Goal: Information Seeking & Learning: Understand process/instructions

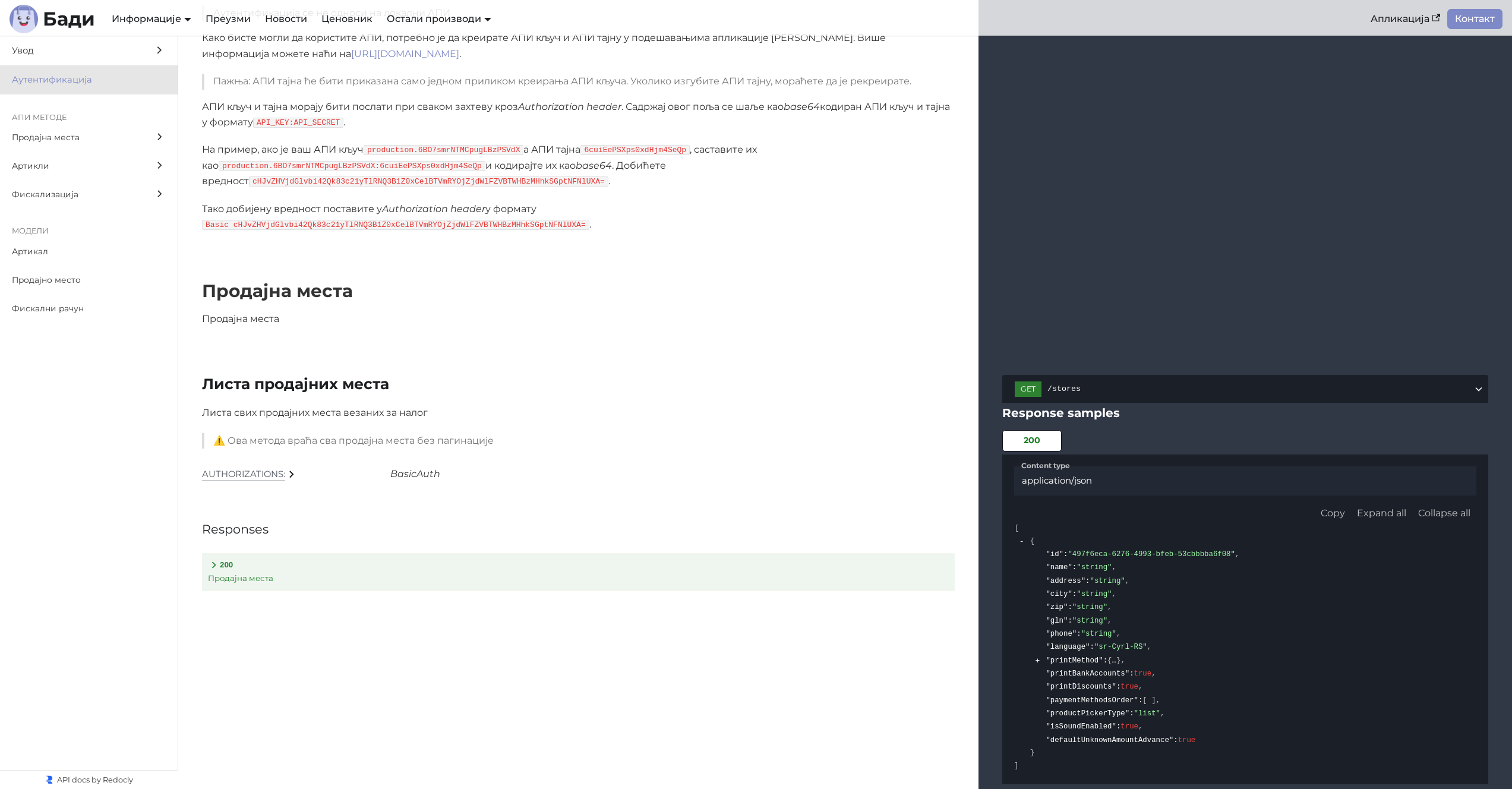
scroll to position [4, 0]
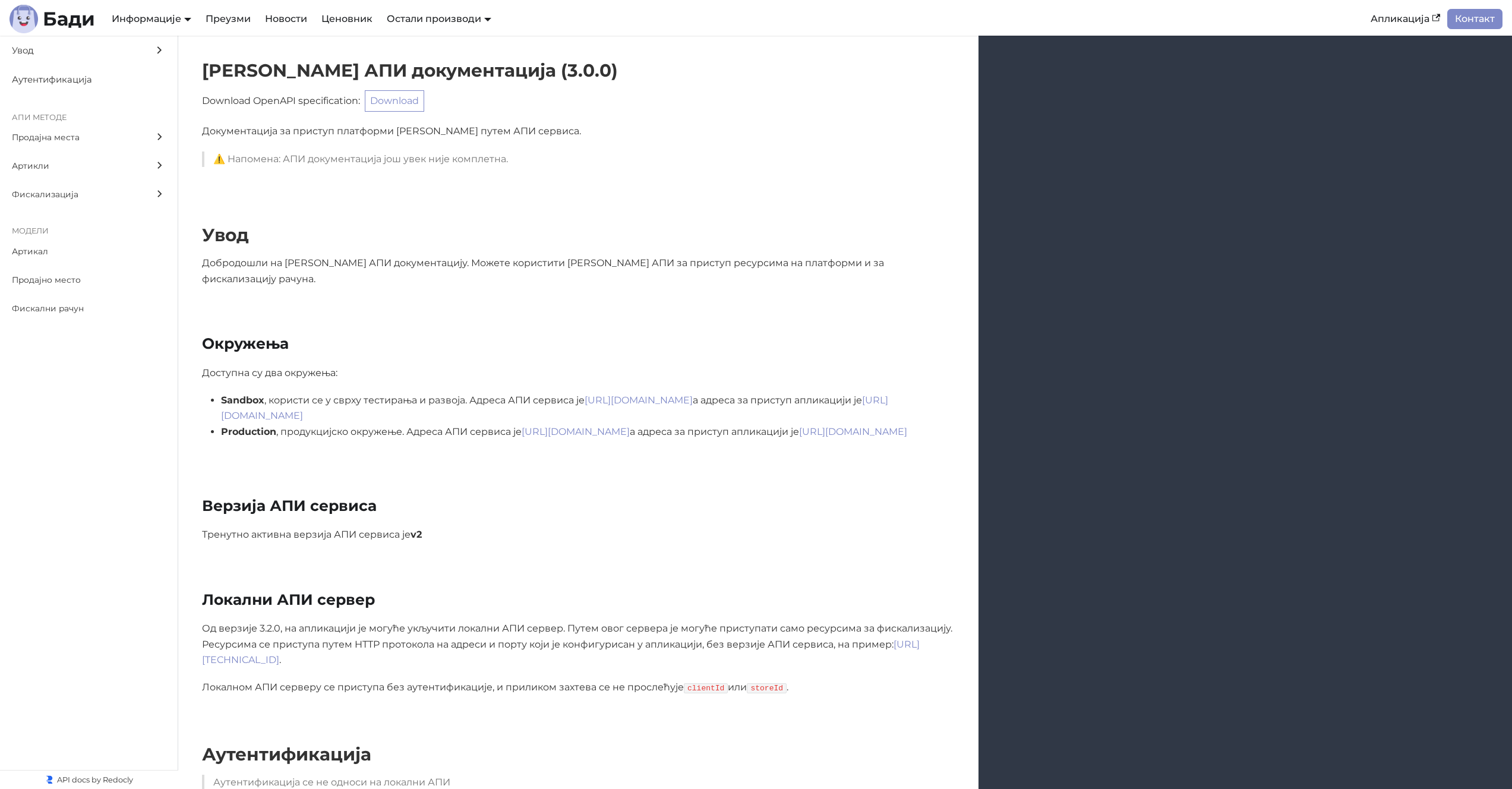
click at [430, 393] on li "Sandbox , користи се у сврху тестирања и развоја. Адреса АПИ сервиса је https:/…" at bounding box center [588, 409] width 734 height 32
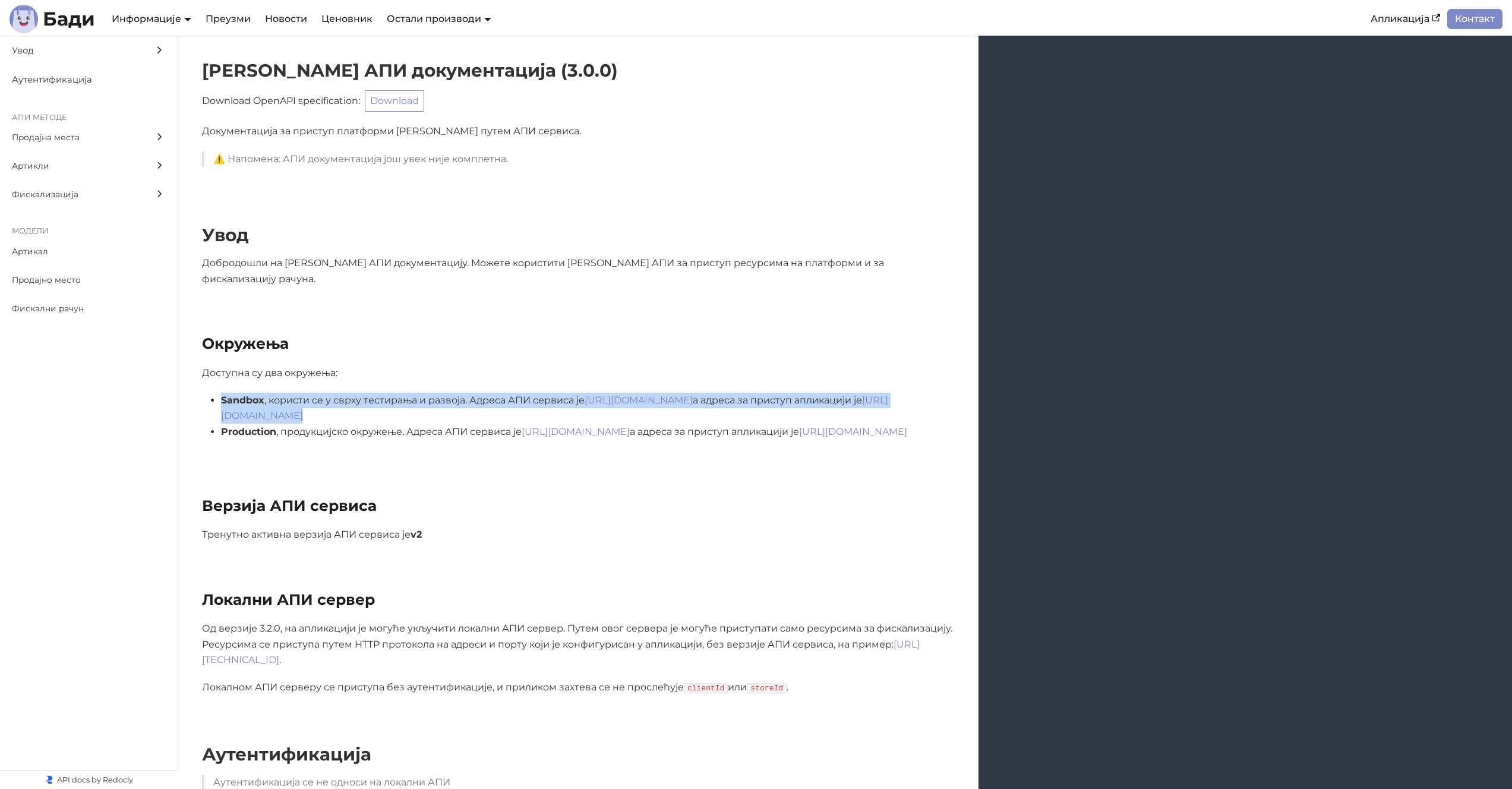
click at [430, 393] on li "Sandbox , користи се у сврху тестирања и развоја. Адреса АПИ сервиса је https:/…" at bounding box center [588, 409] width 734 height 32
click at [433, 393] on li "Sandbox , користи се у сврху тестирања и развоја. Адреса АПИ сервиса је https:/…" at bounding box center [588, 409] width 734 height 32
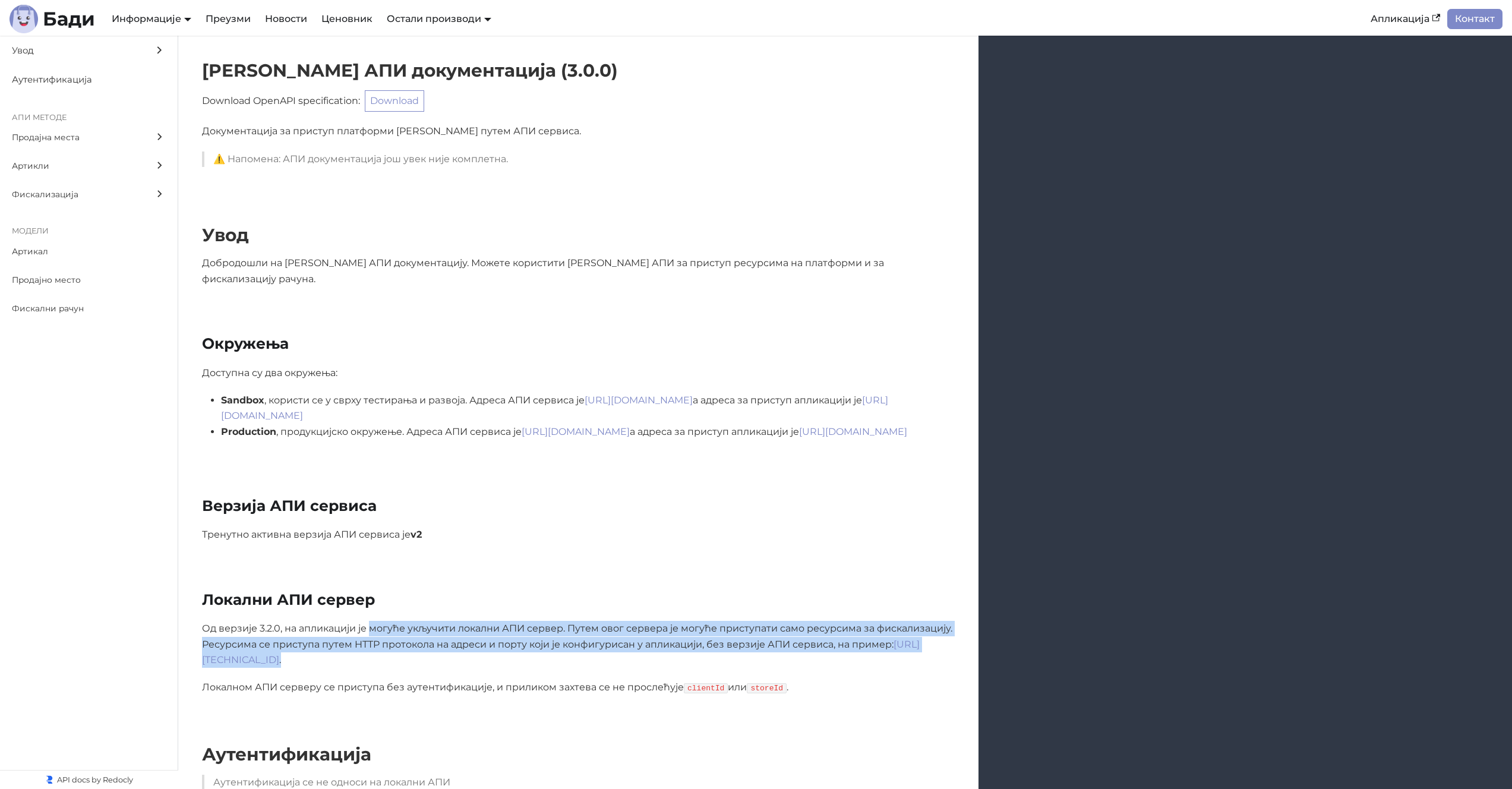
drag, startPoint x: 373, startPoint y: 612, endPoint x: 600, endPoint y: 639, distance: 228.6
click at [600, 639] on p "Од верзије 3.2.0, на апликацији је могуће укључити локални АПИ сервер. Путем ов…" at bounding box center [578, 644] width 753 height 47
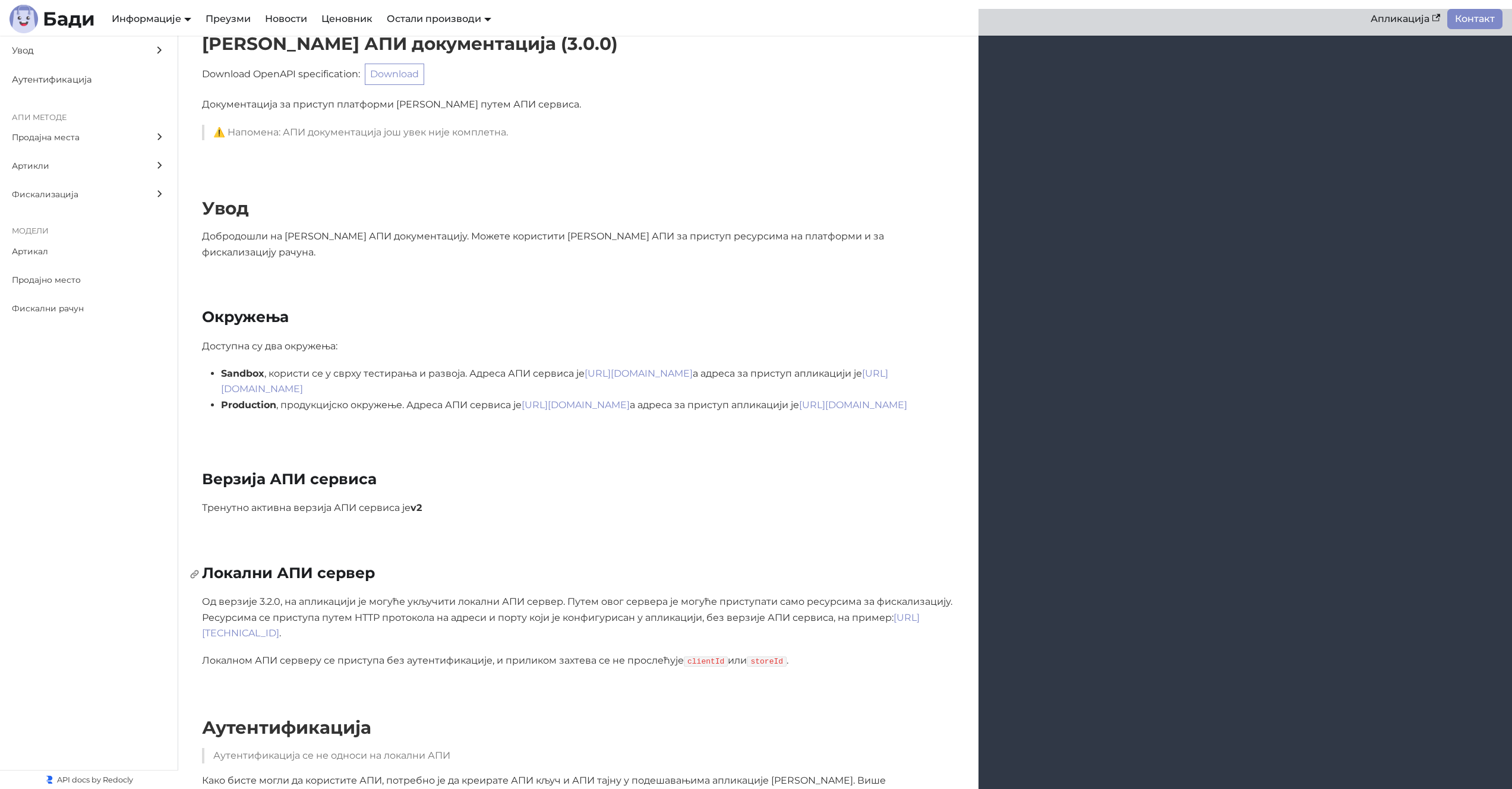
scroll to position [64, 0]
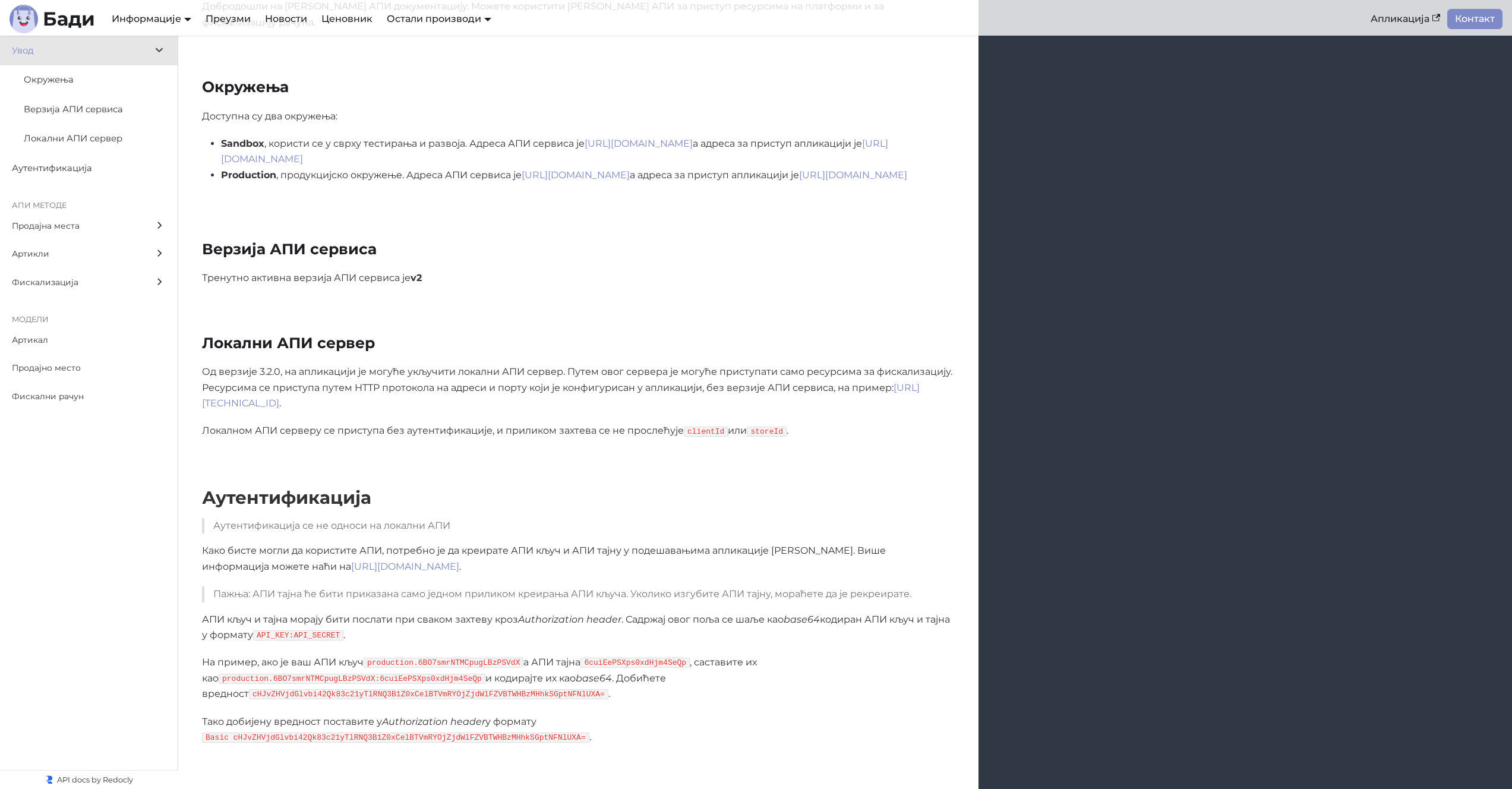
scroll to position [308, 0]
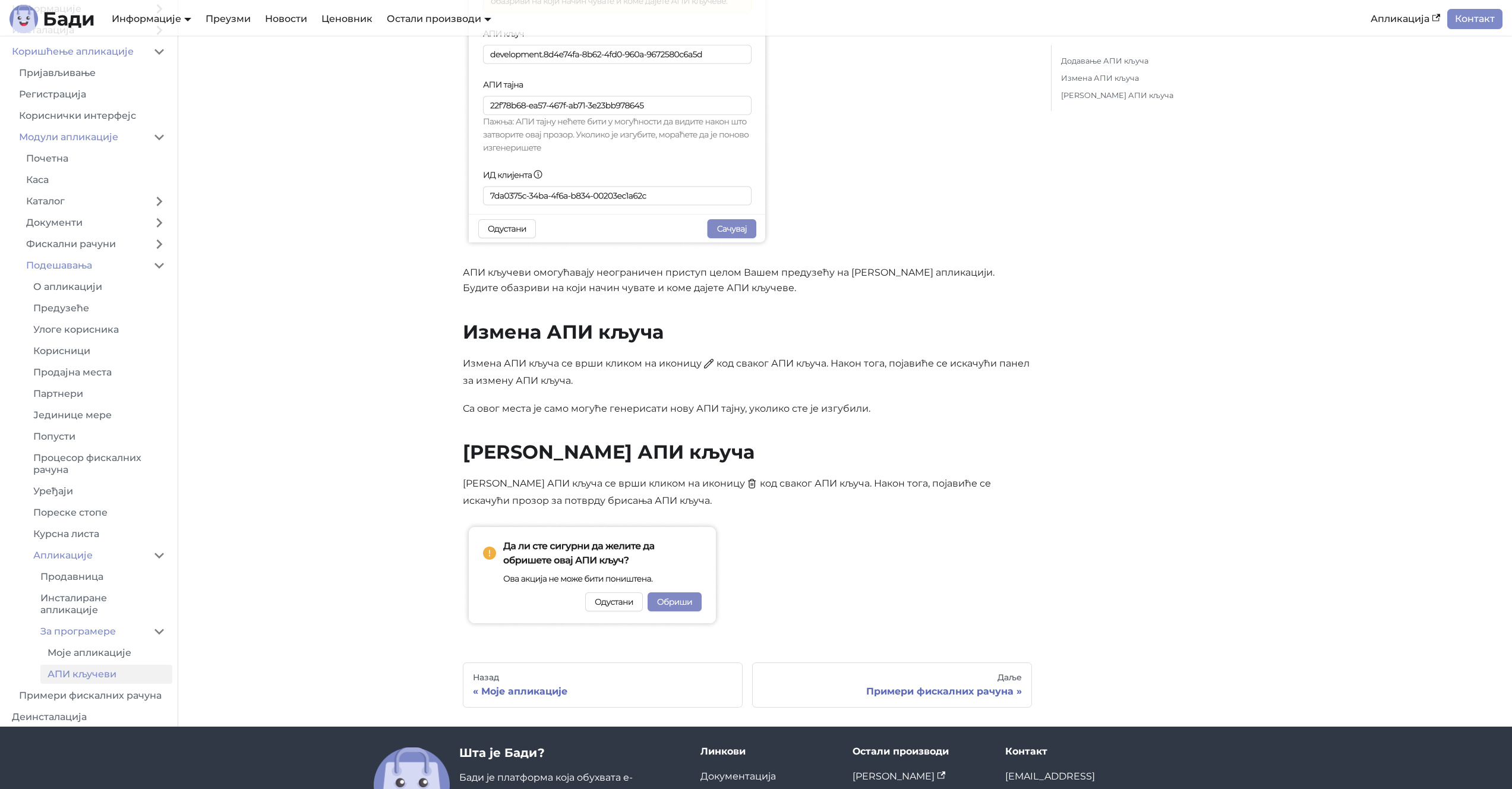
scroll to position [756, 0]
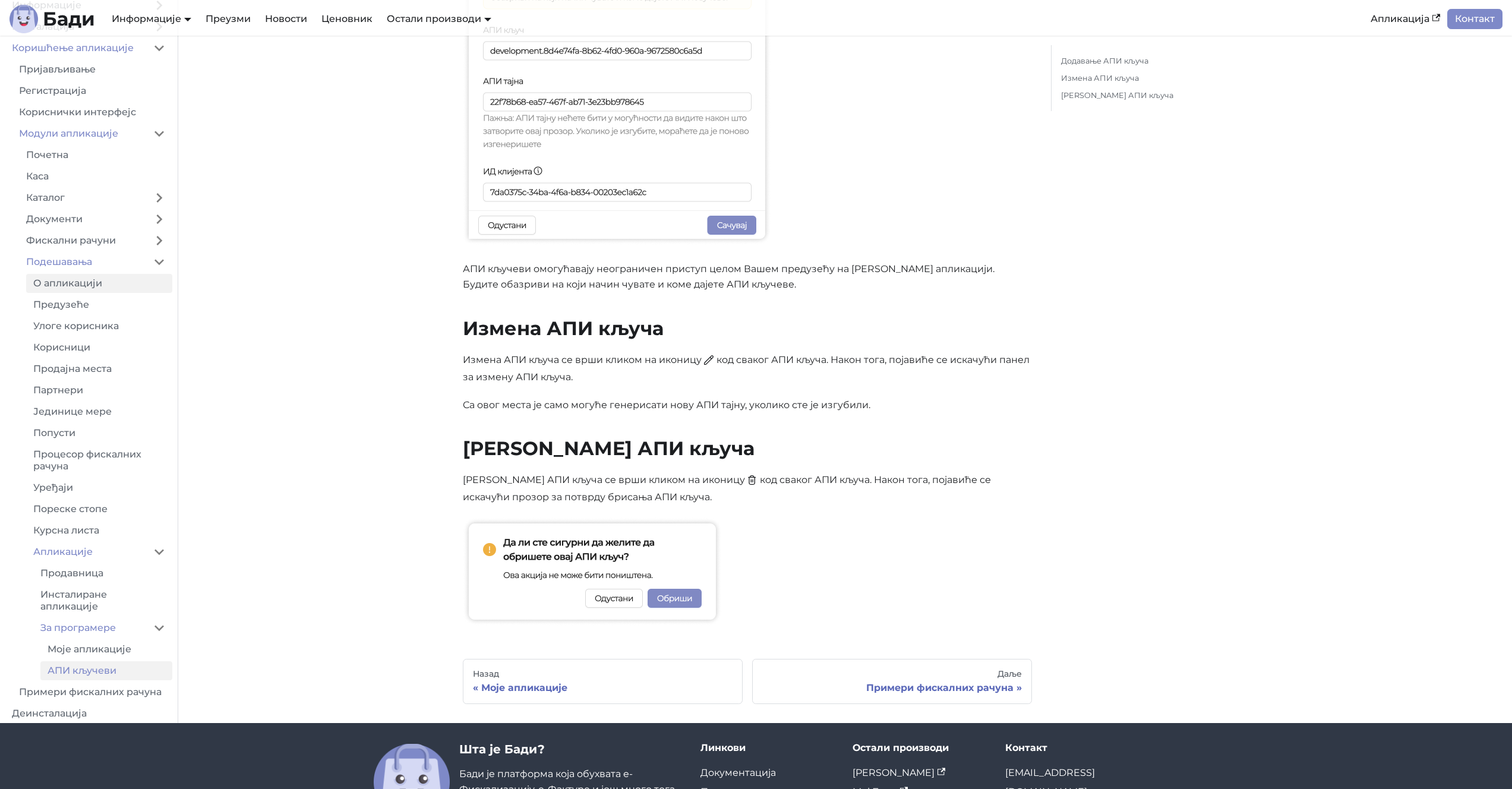
click at [116, 282] on link "О апликацији" at bounding box center [99, 283] width 146 height 19
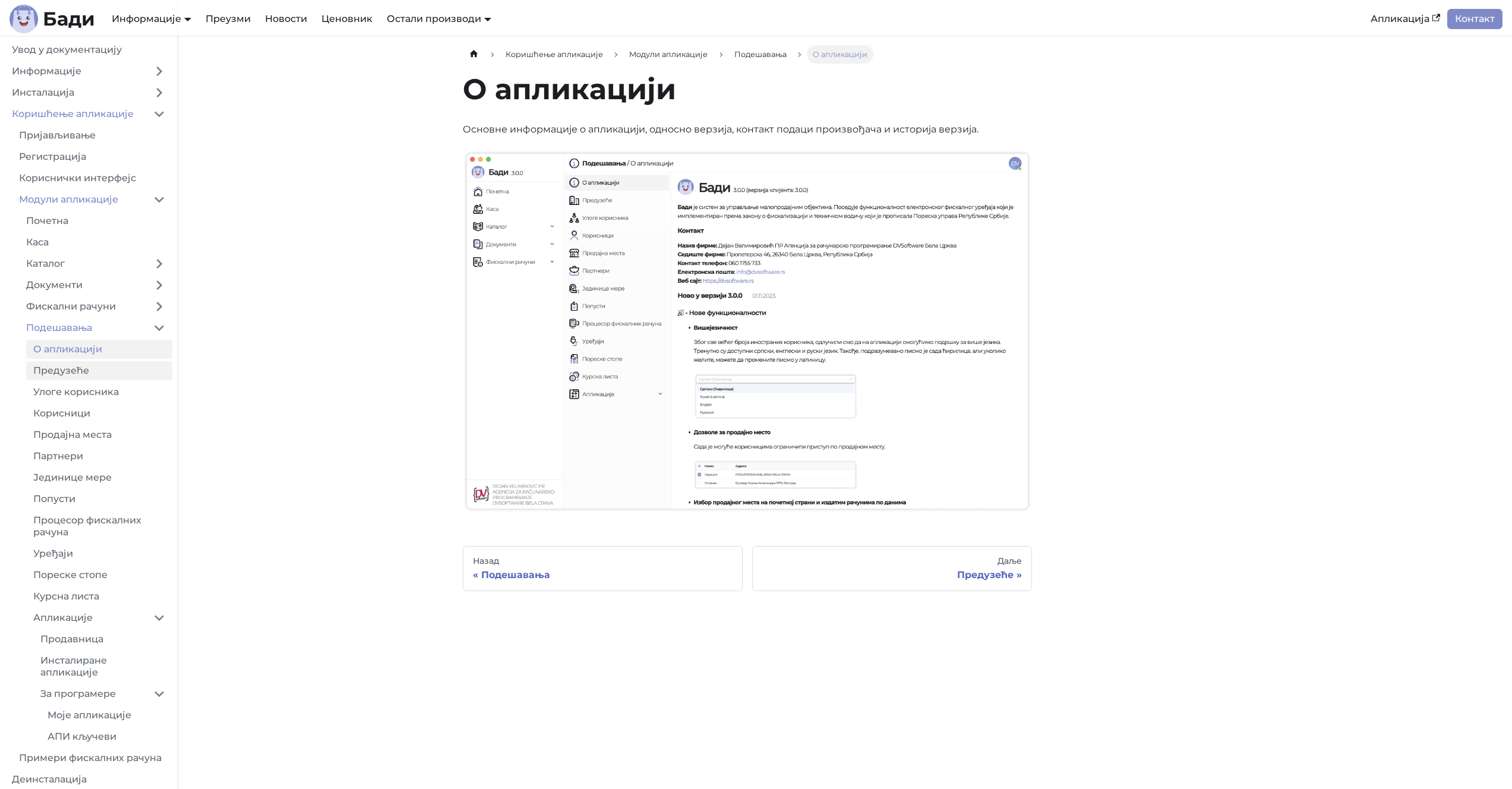
click at [103, 375] on link "Предузеће" at bounding box center [99, 371] width 146 height 19
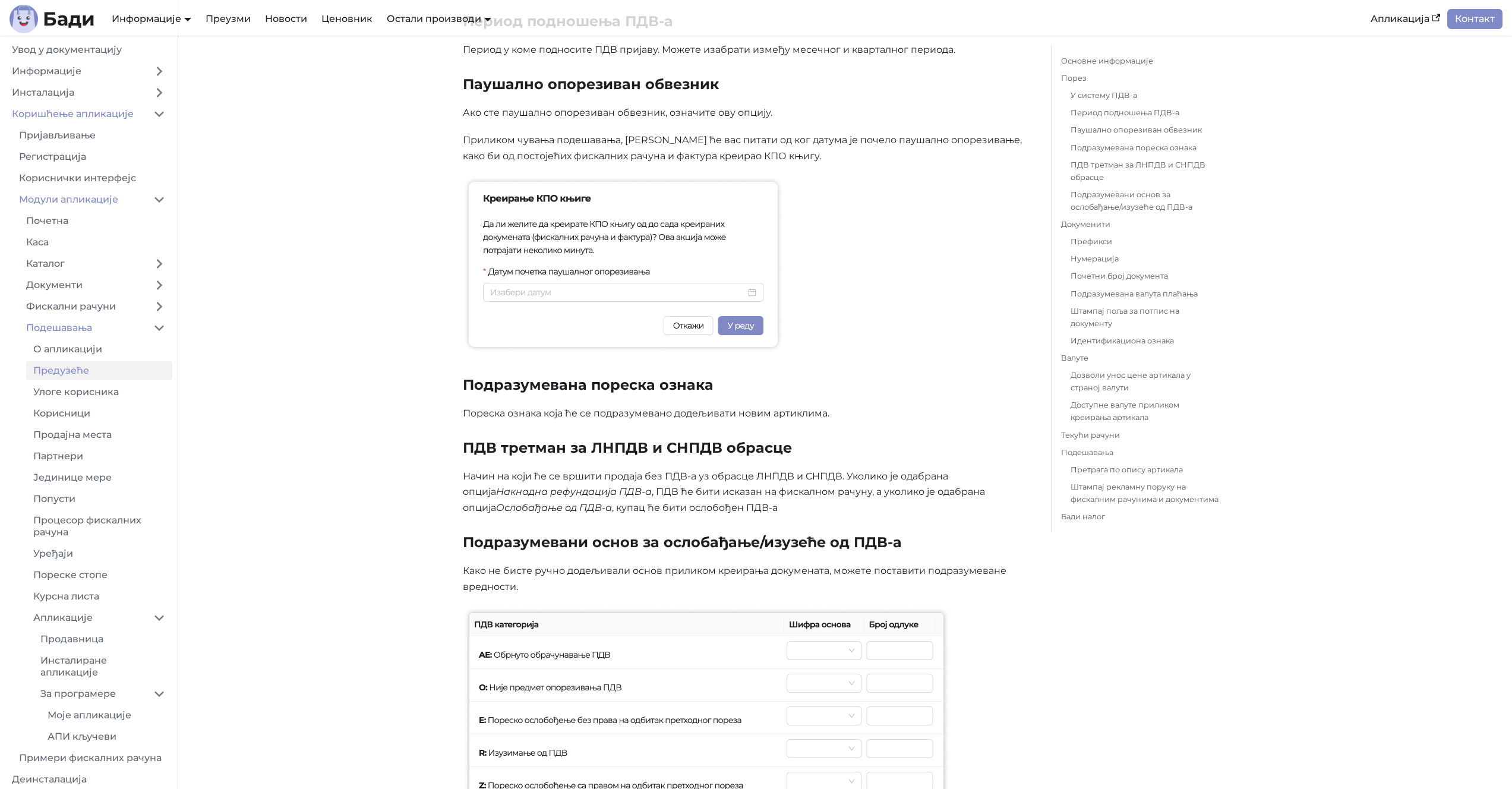
scroll to position [1176, 0]
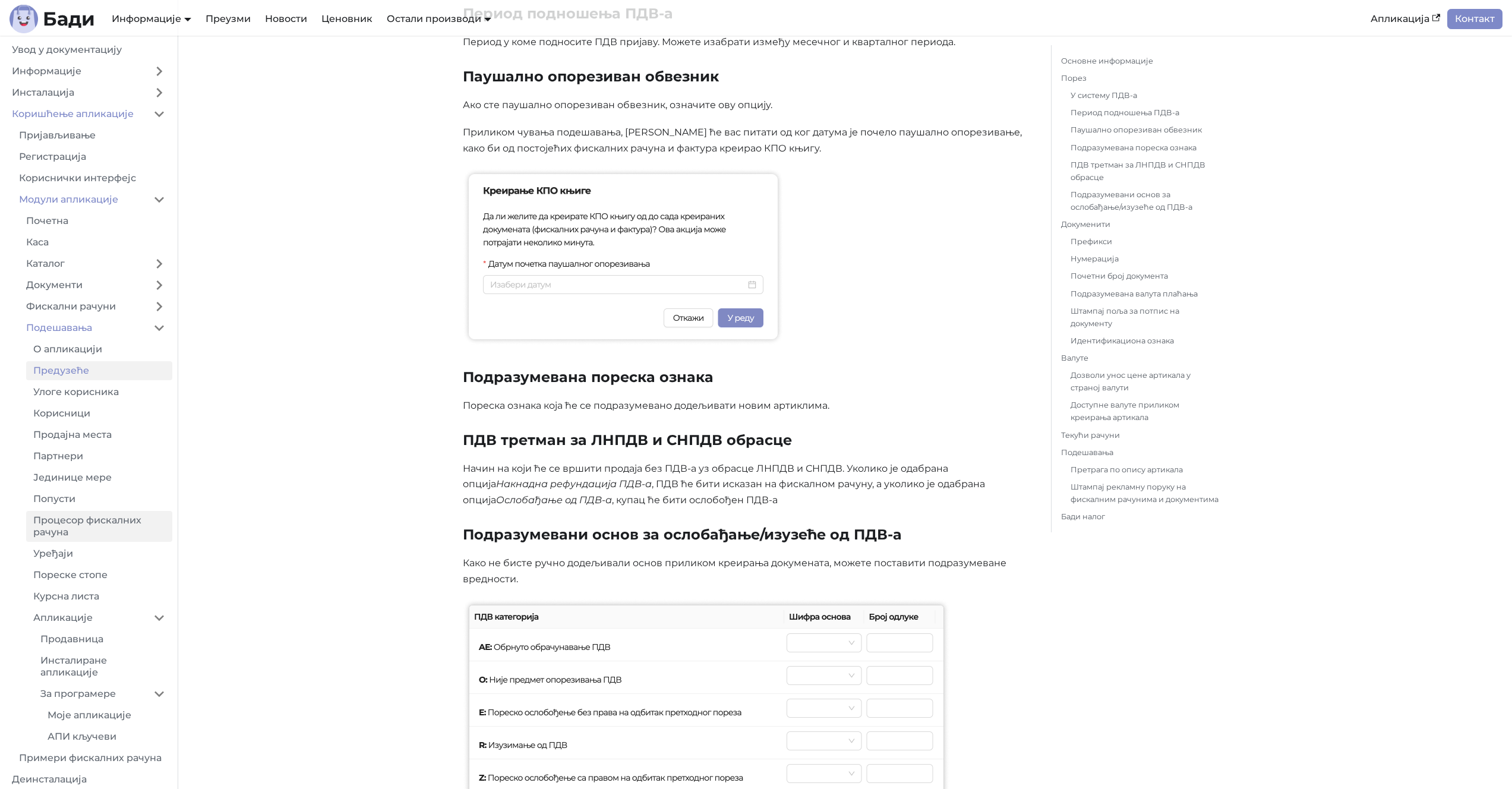
click at [85, 526] on link "Процесор фискалних рачуна" at bounding box center [99, 526] width 146 height 31
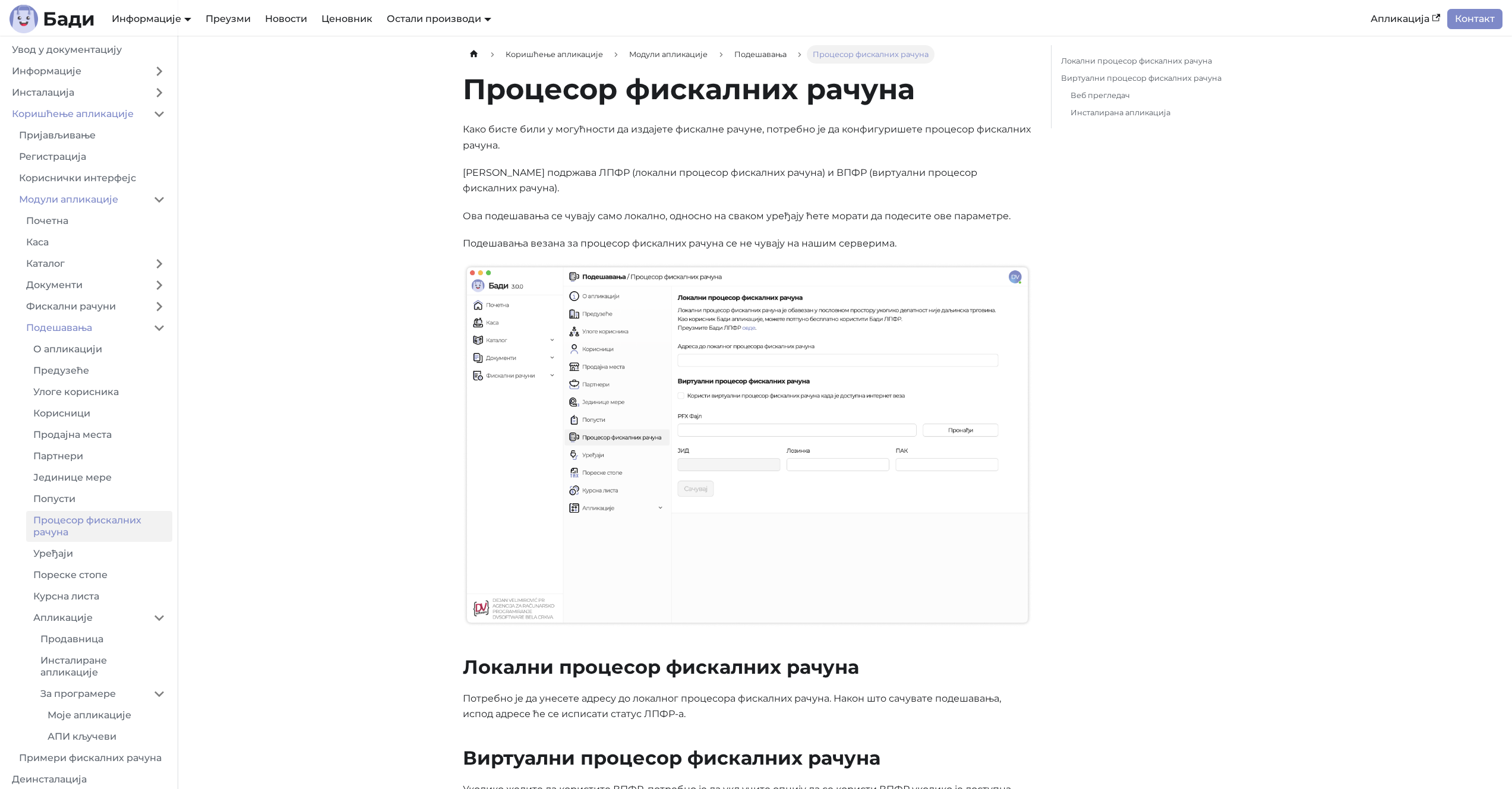
drag, startPoint x: 375, startPoint y: 385, endPoint x: 318, endPoint y: 395, distance: 57.9
click at [318, 395] on main "Коришћење апликације Модули апликације Подешавања Процесор фискалних рачуна На …" at bounding box center [845, 606] width 1334 height 1141
click at [317, 395] on main "Коришћење апликације Модули апликације Подешавања Процесор фискалних рачуна На …" at bounding box center [845, 606] width 1334 height 1141
click at [784, 208] on p "Ова подешавања се чувају само локално, односно на сваком уређају ћете морати да…" at bounding box center [747, 216] width 569 height 15
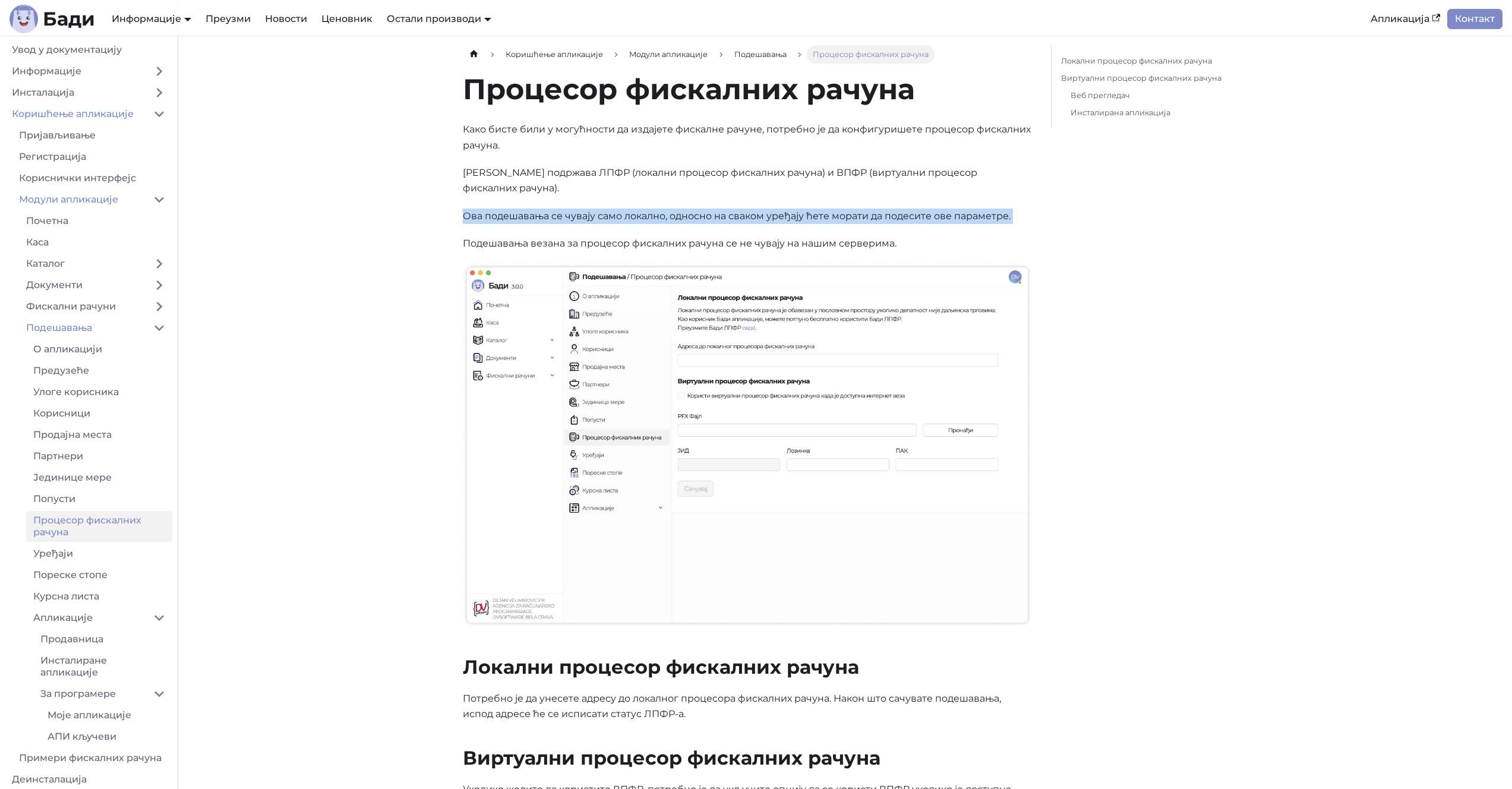
click at [784, 208] on p "Ова подешавања се чувају само локално, односно на сваком уређају ћете морати да…" at bounding box center [747, 216] width 569 height 15
click at [374, 246] on main "Коришћење апликације Модули апликације Подешавања Процесор фискалних рачуна На …" at bounding box center [845, 606] width 1334 height 1141
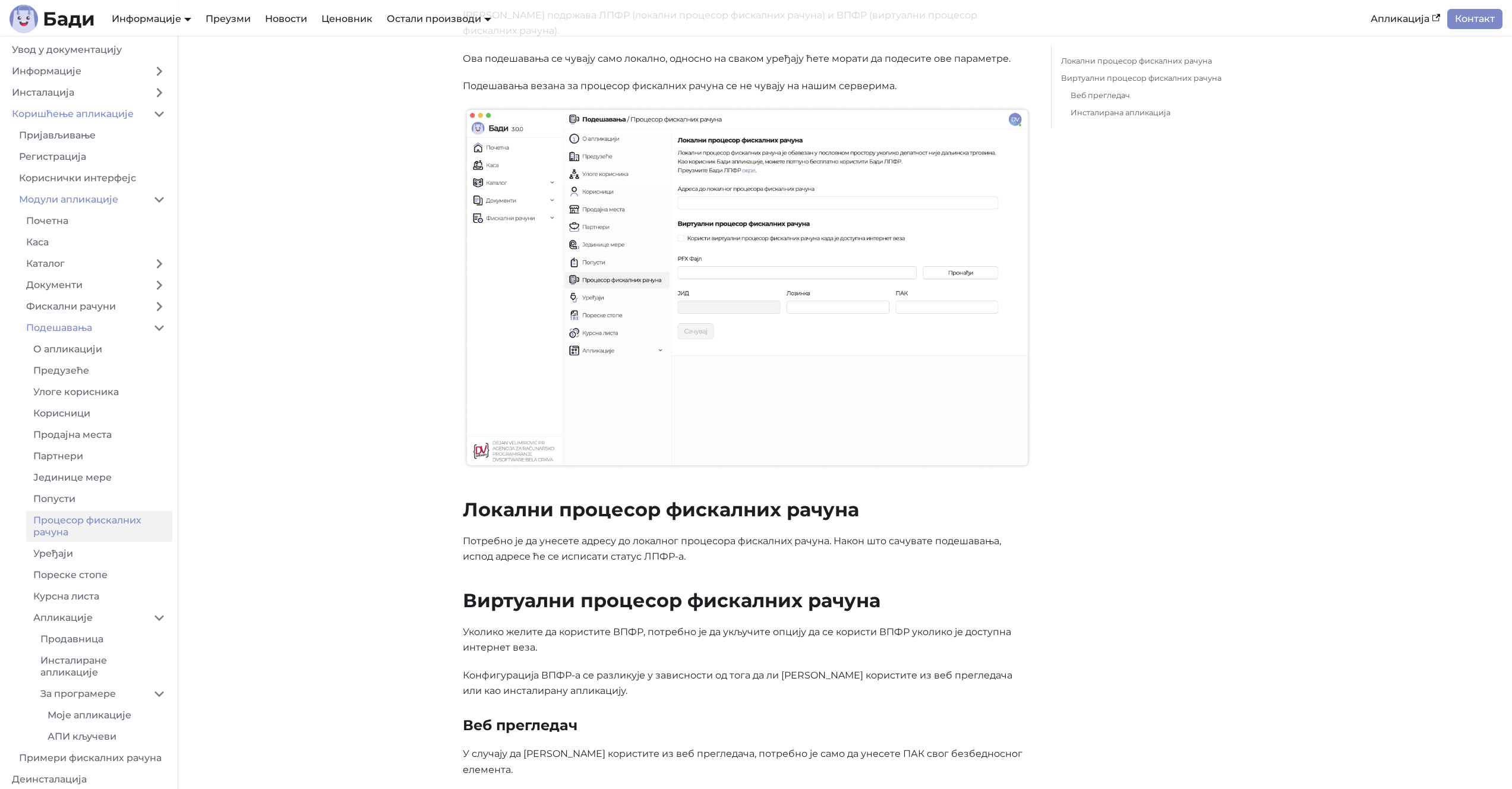
scroll to position [213, 0]
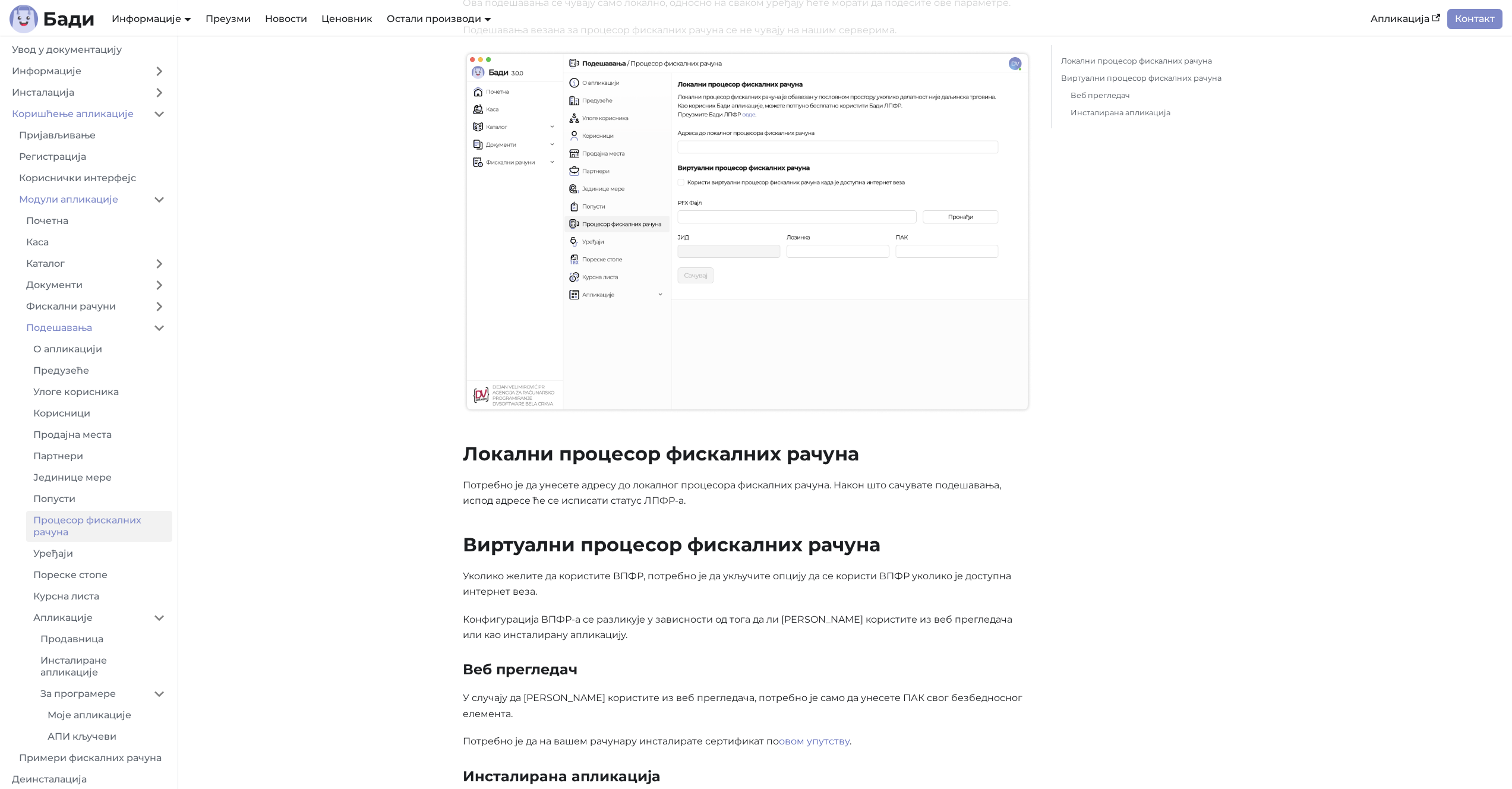
click at [563, 568] on p "Уколико желите да користите ВПФР, потребно је да укључите опцију да се користи …" at bounding box center [747, 584] width 569 height 32
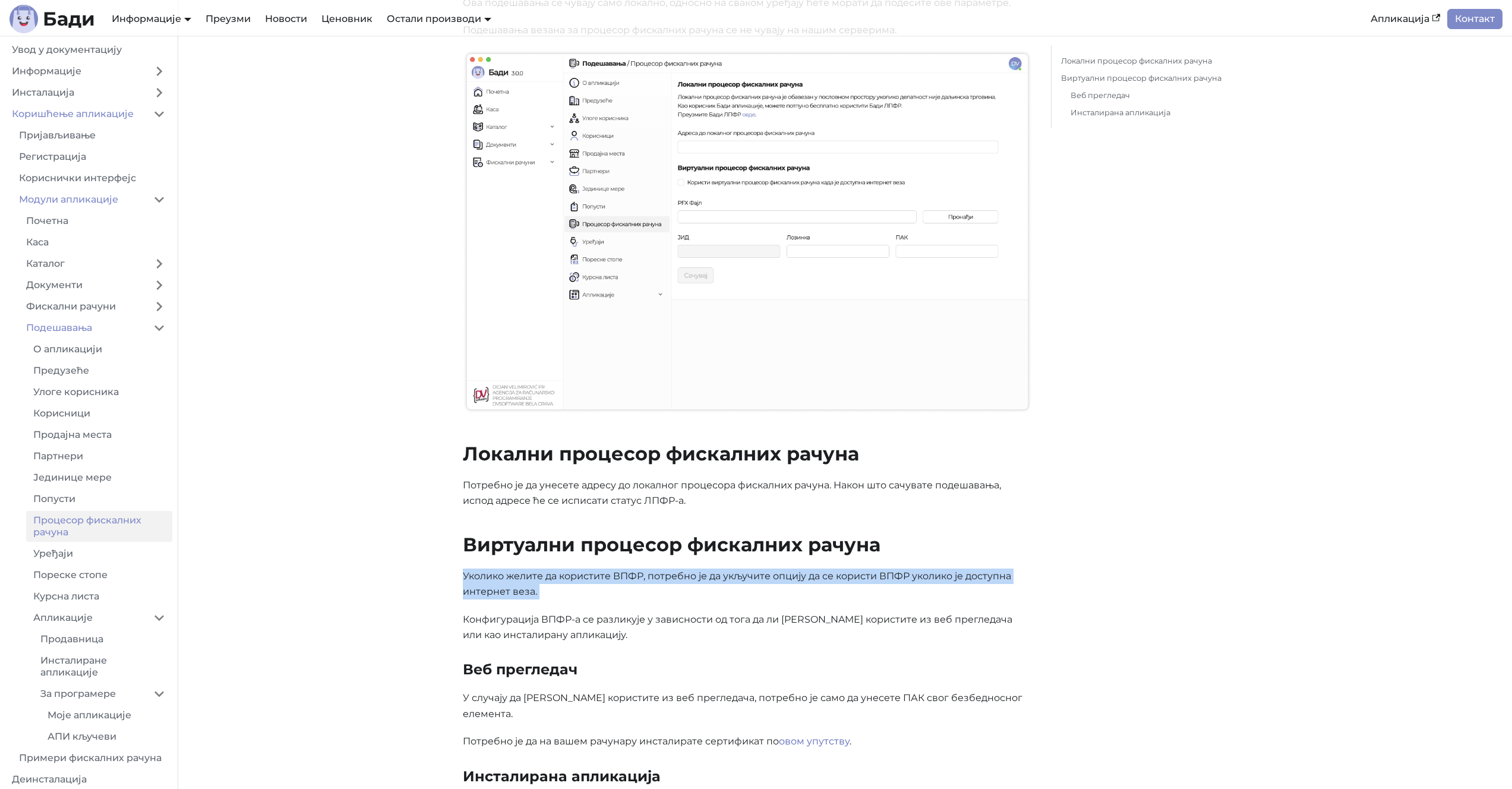
click at [563, 568] on p "Уколико желите да користите ВПФР, потребно је да укључите опцију да се користи …" at bounding box center [747, 584] width 569 height 32
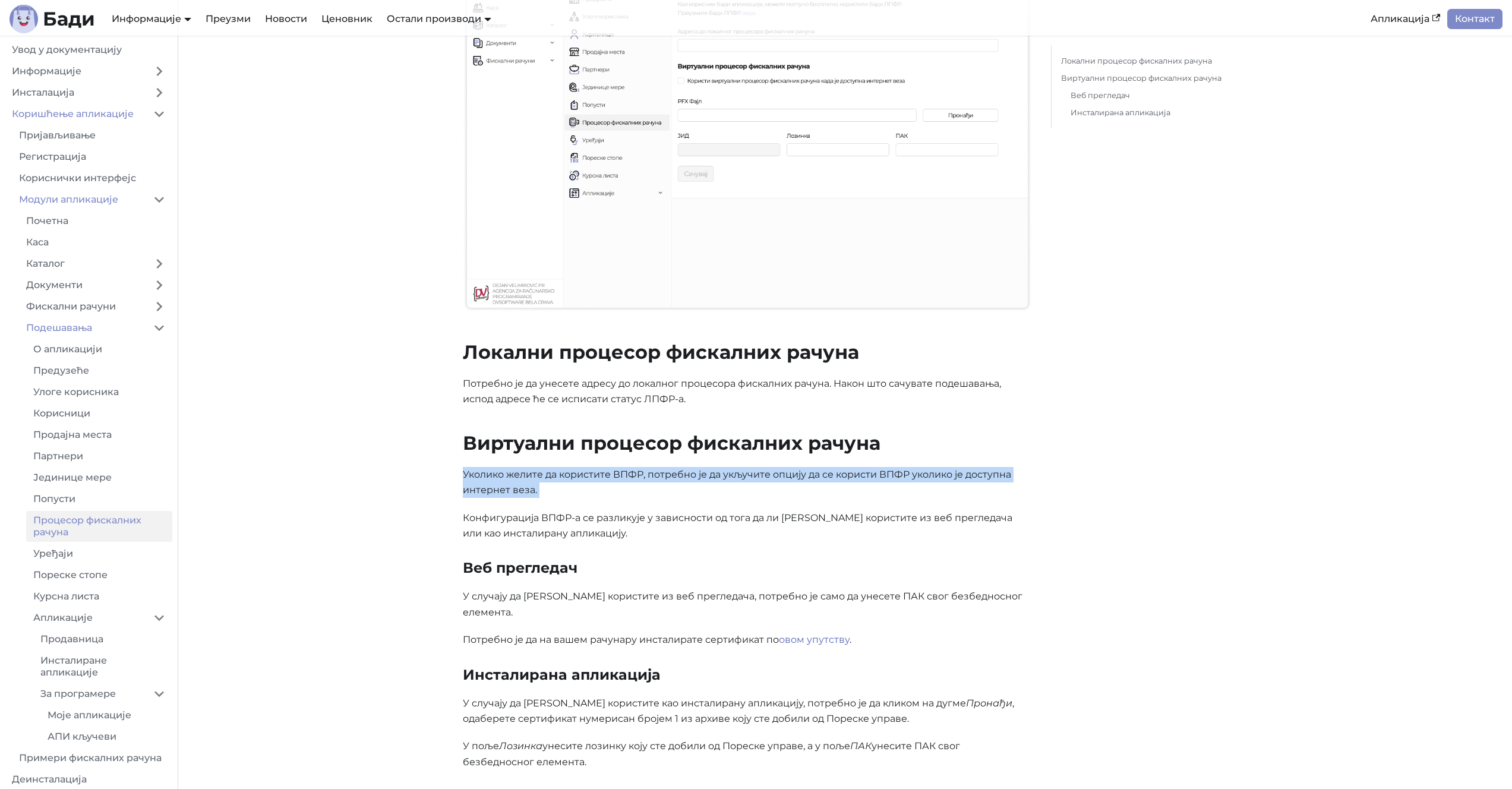
scroll to position [346, 0]
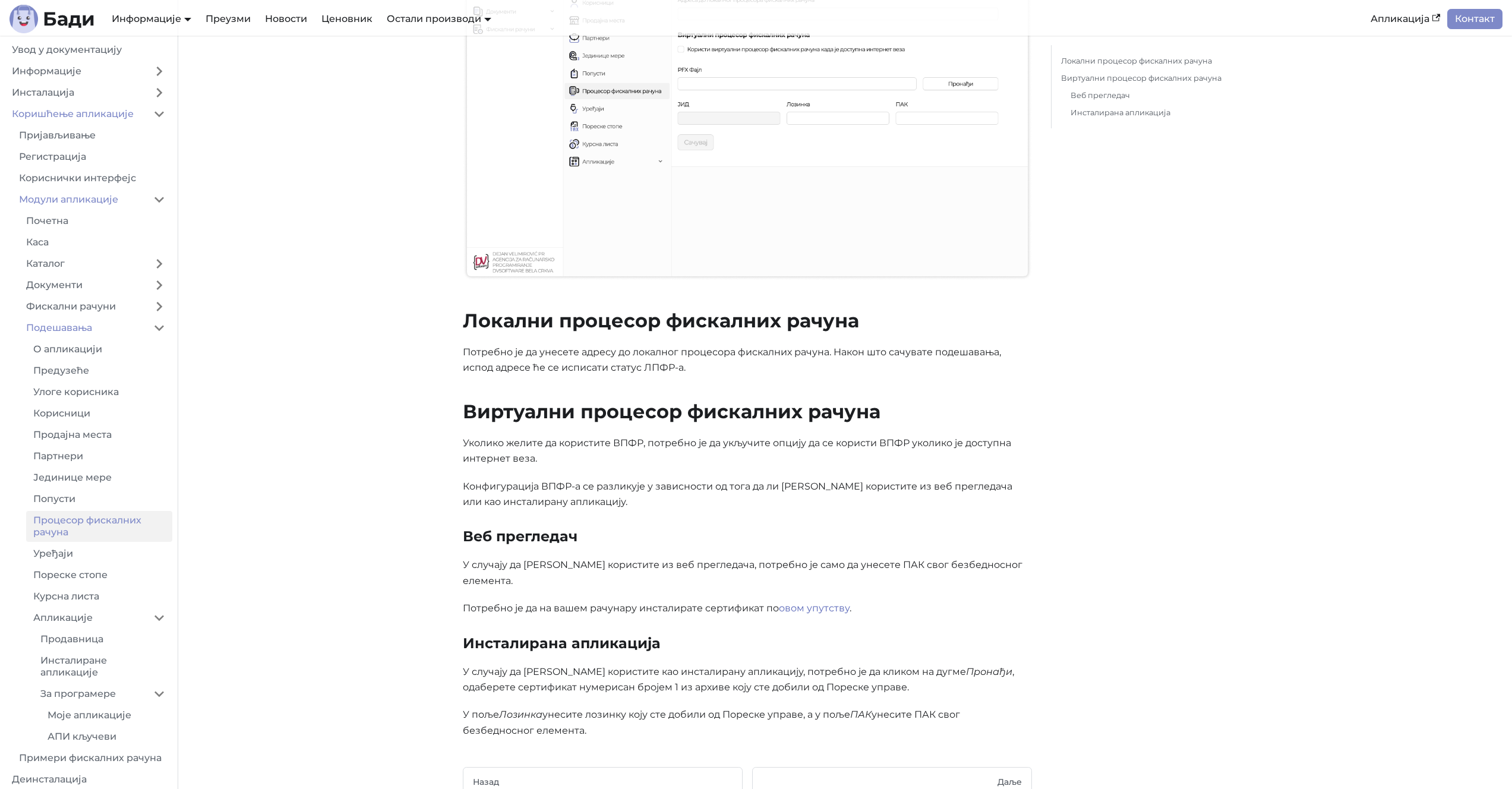
click at [515, 557] on p "У случају да [PERSON_NAME] користите из веб прегледача, потребно је само да уне…" at bounding box center [747, 573] width 569 height 32
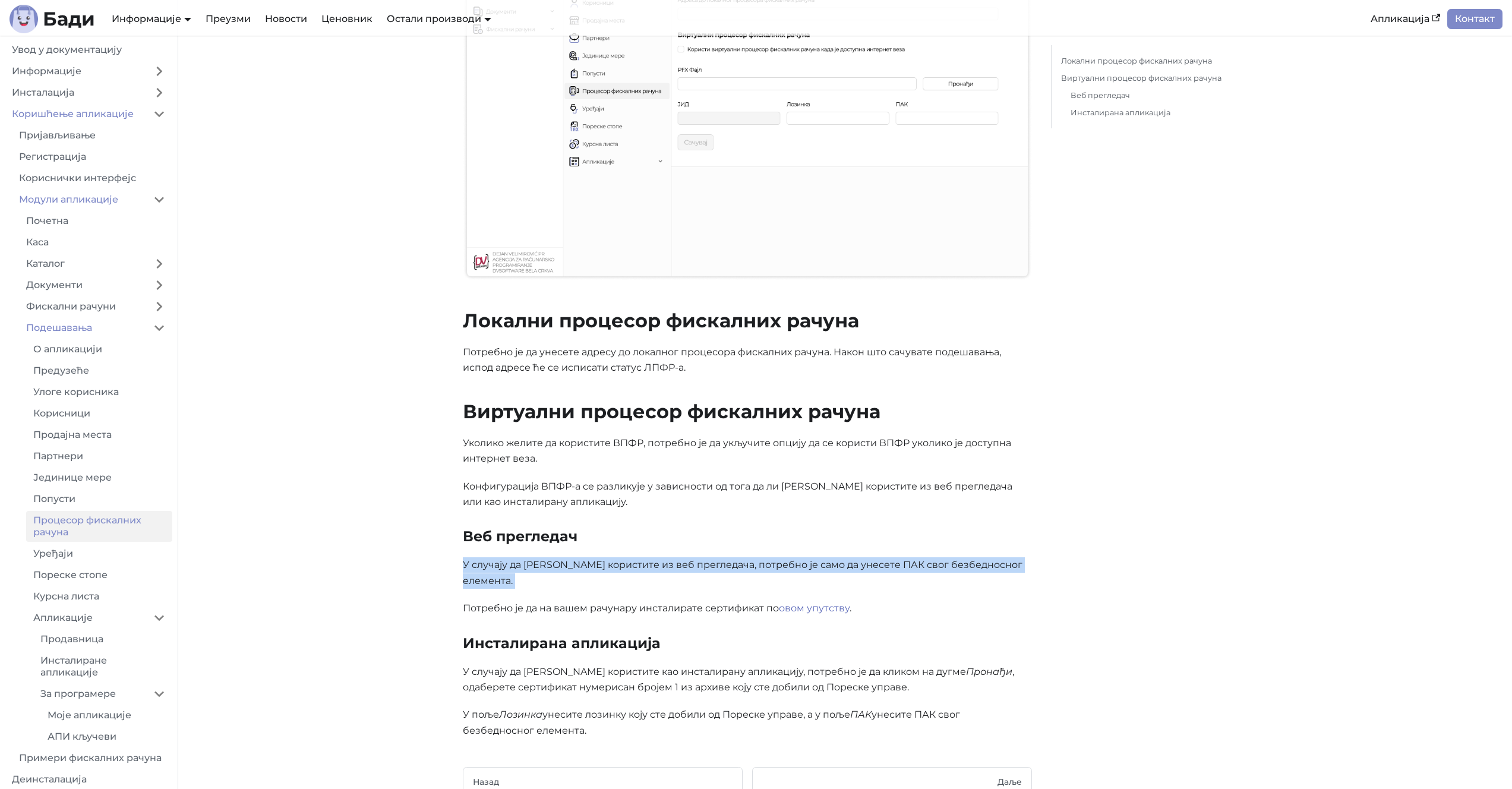
click at [515, 557] on p "У случају да [PERSON_NAME] користите из веб прегледача, потребно је само да уне…" at bounding box center [747, 573] width 569 height 32
click at [394, 543] on main "Коришћење апликације Модули апликације Подешавања Процесор фискалних рачуна На …" at bounding box center [845, 260] width 1334 height 1141
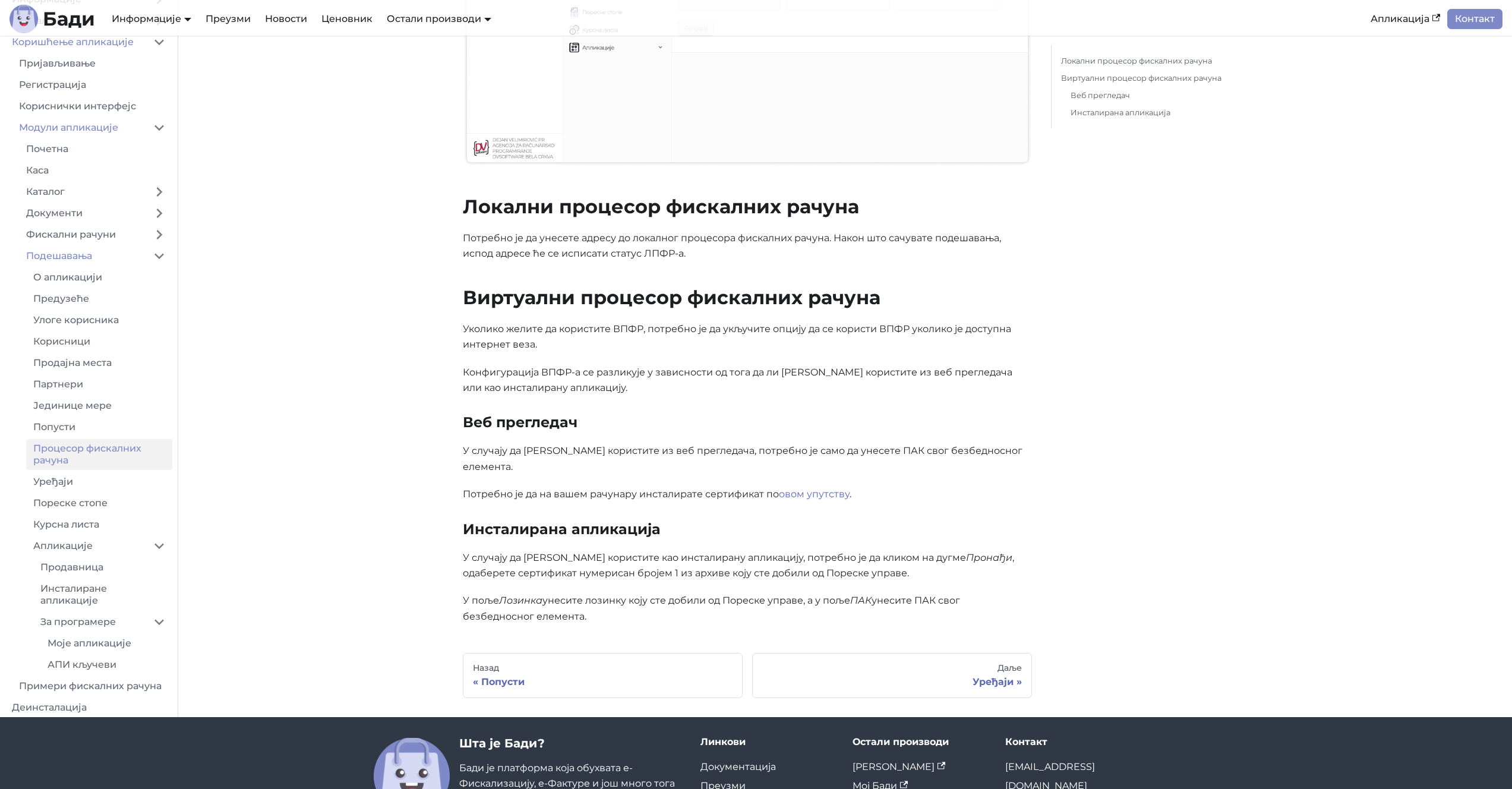
scroll to position [506, 0]
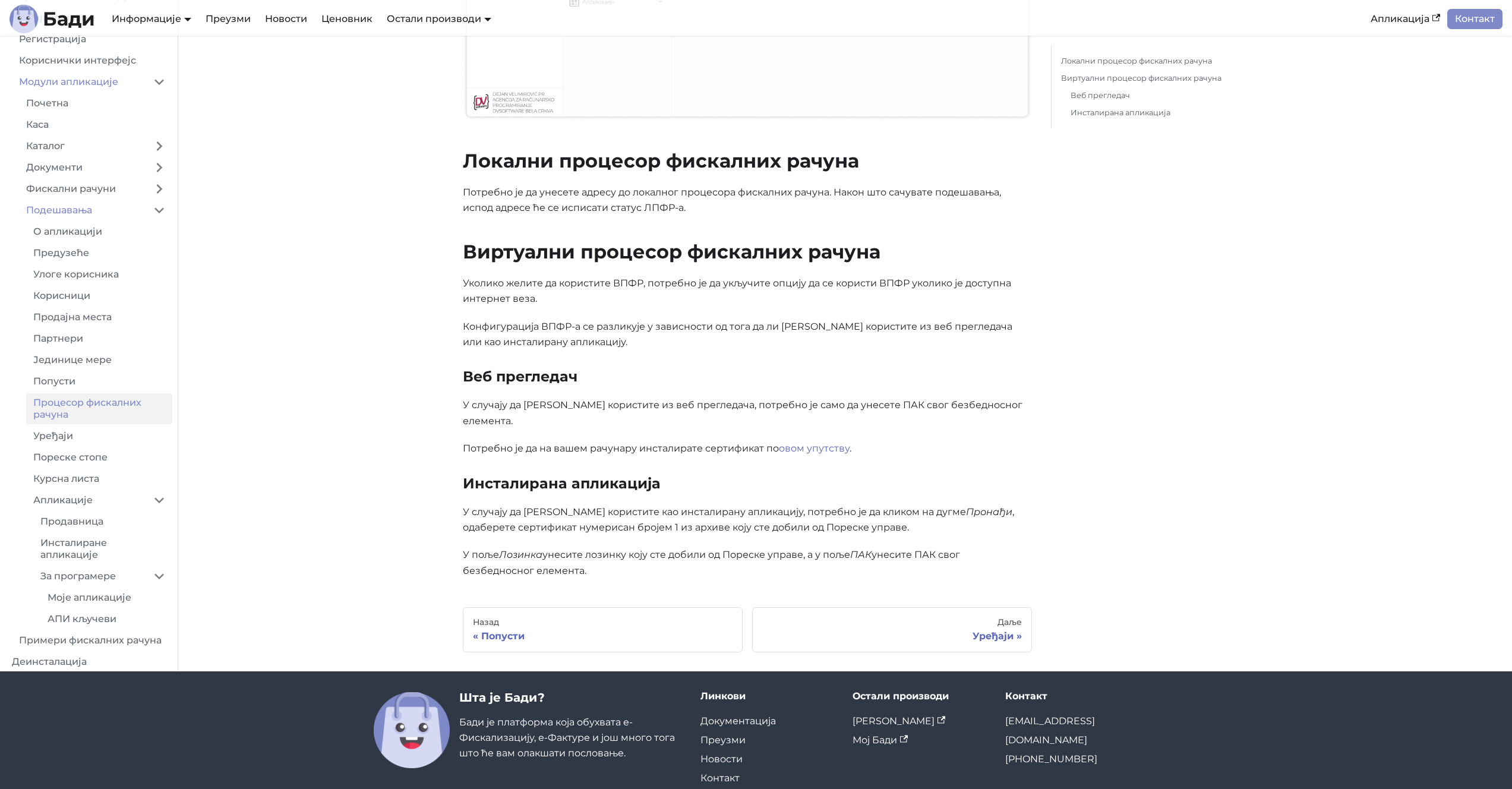
click at [680, 504] on p "У случају да [PERSON_NAME] користите као инсталирану апликацију, потребно је да…" at bounding box center [747, 520] width 569 height 32
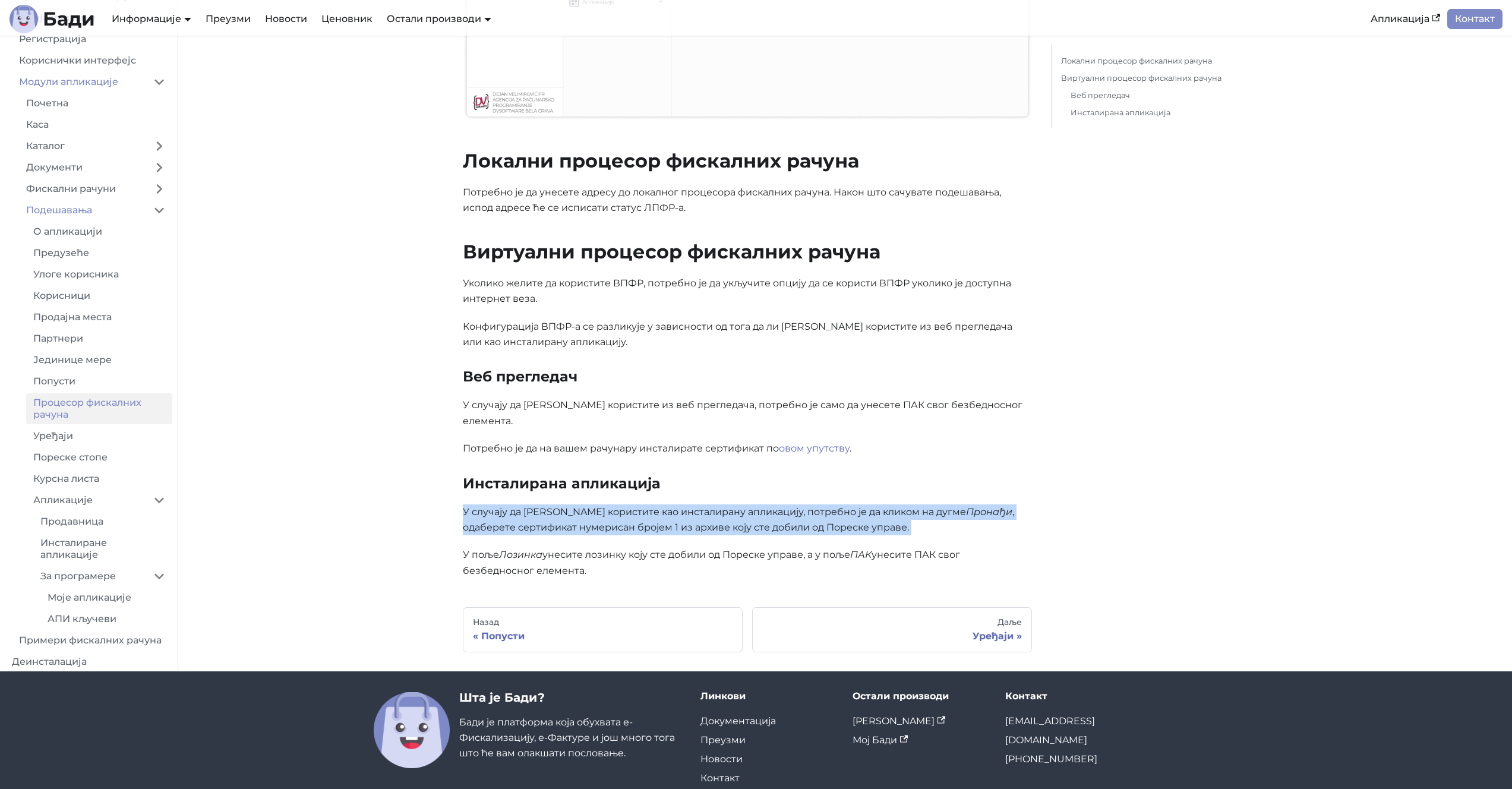
click at [680, 504] on p "У случају да [PERSON_NAME] користите као инсталирану апликацију, потребно је да…" at bounding box center [747, 520] width 569 height 32
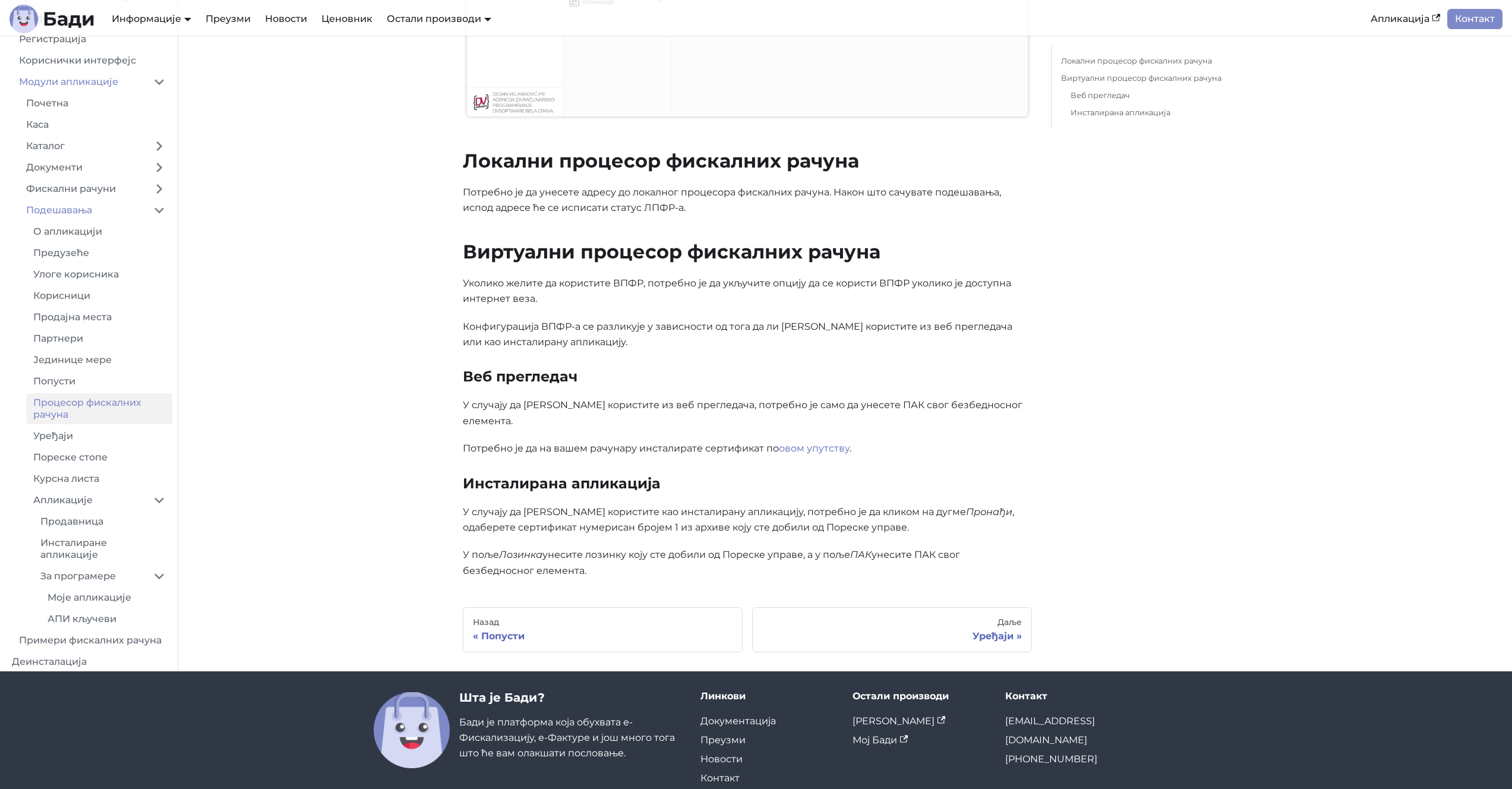
click at [346, 436] on main "Коришћење апликације Модули апликације Подешавања Процесор фискалних рачуна На …" at bounding box center [845, 100] width 1334 height 1141
click at [128, 626] on link "Примери фискалних рачуна" at bounding box center [92, 635] width 161 height 19
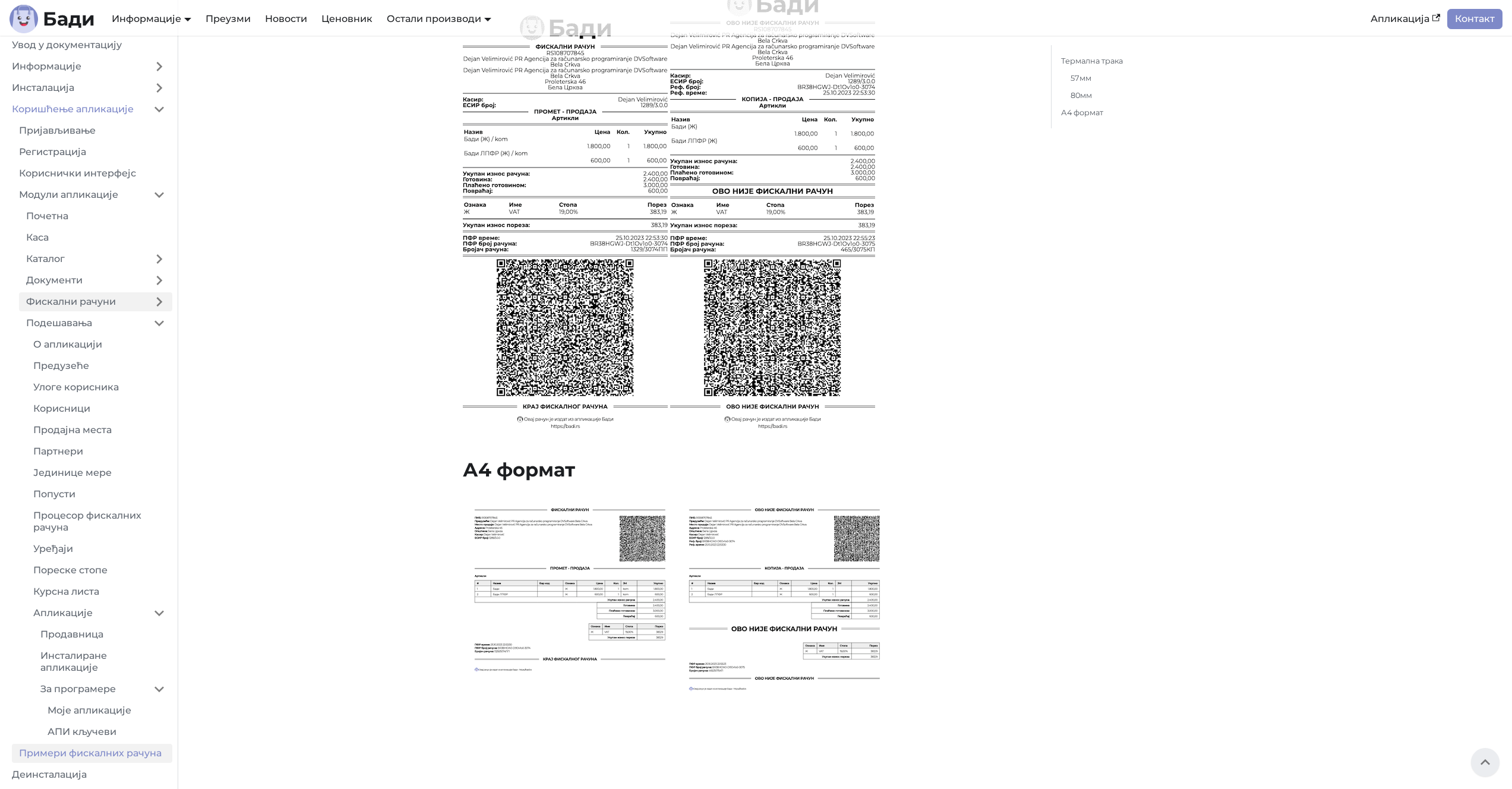
scroll to position [1818, 0]
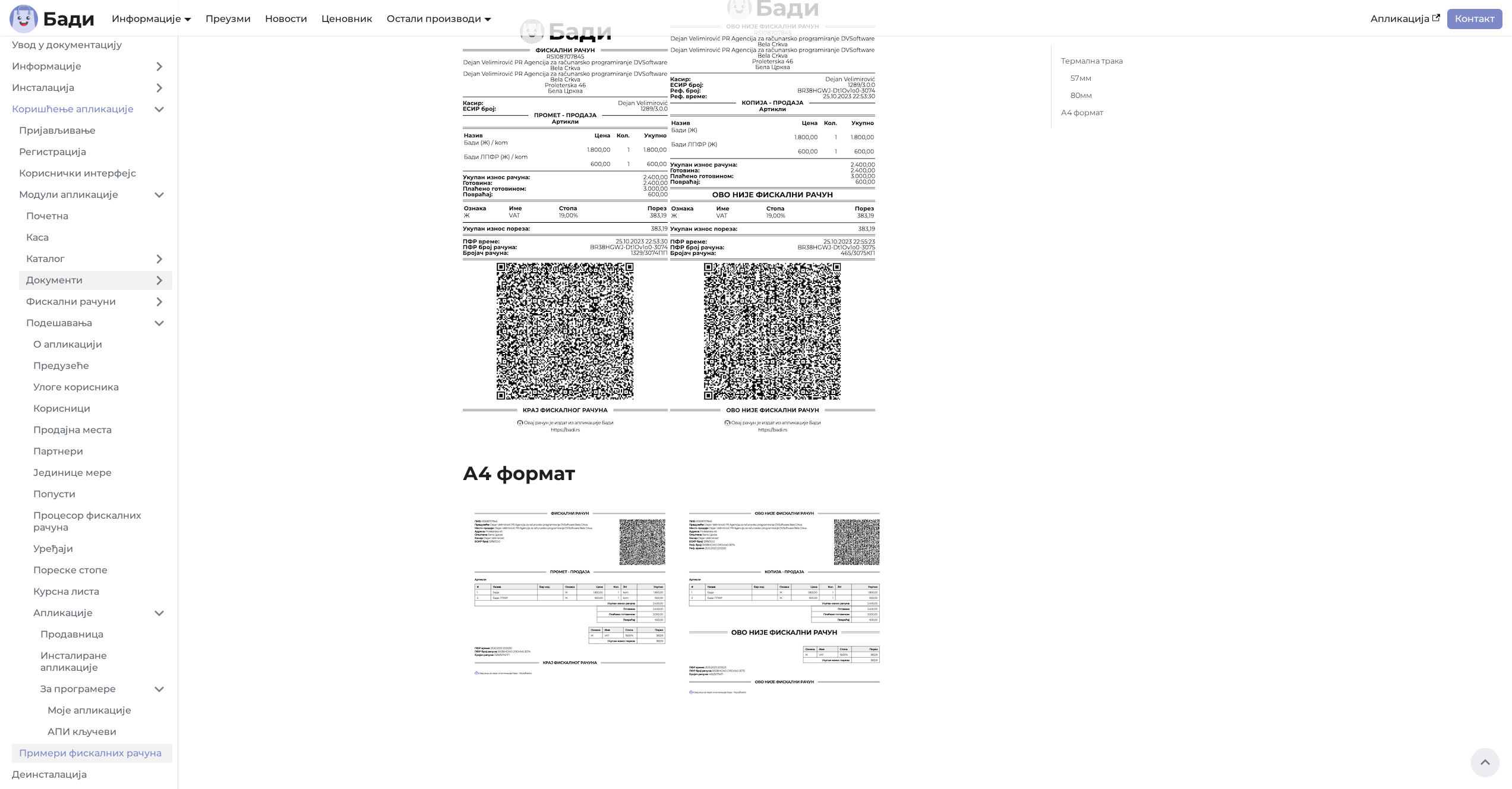
click at [99, 278] on link "Документи" at bounding box center [83, 280] width 127 height 19
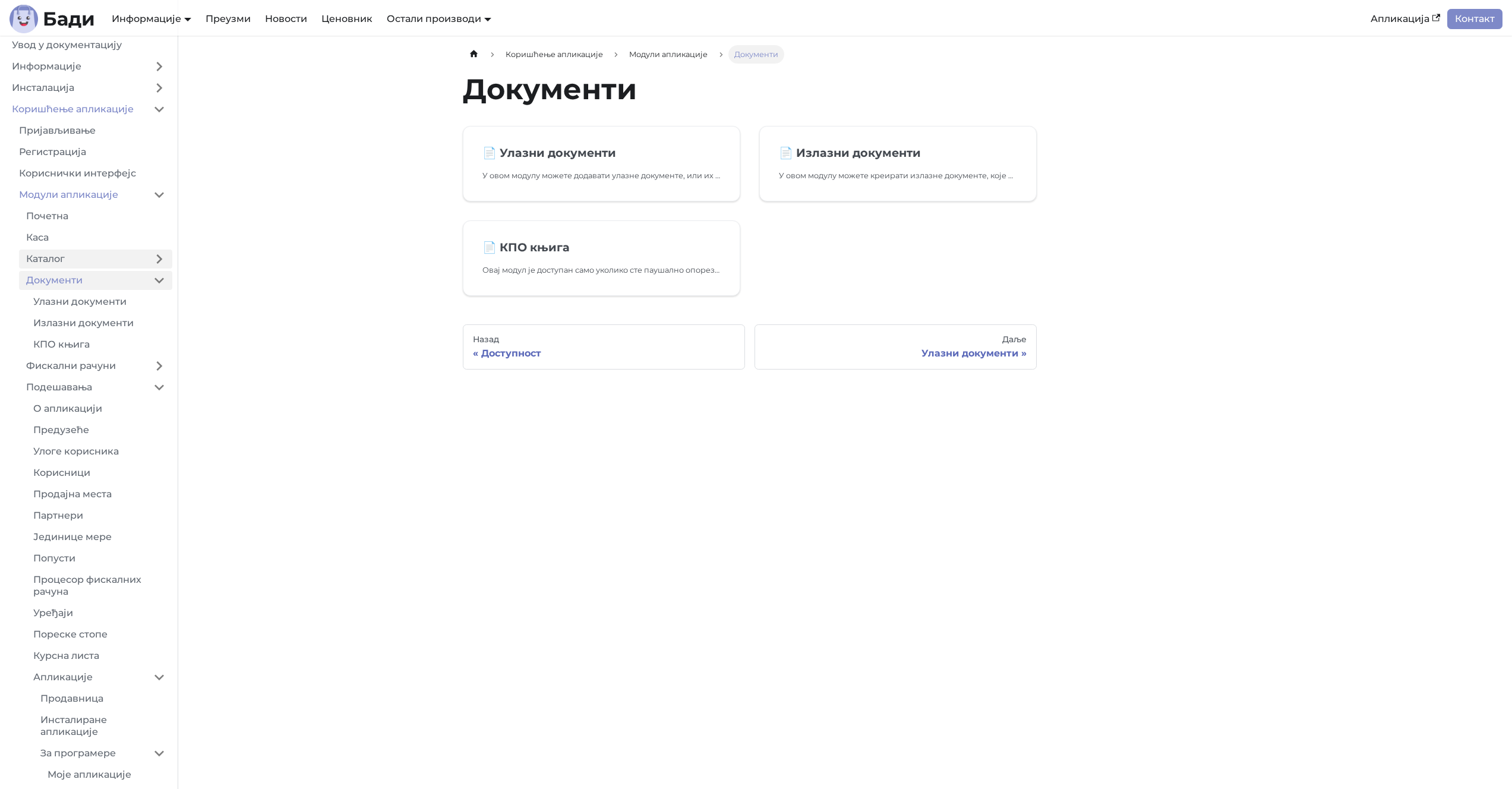
click at [98, 260] on link "Каталог" at bounding box center [83, 258] width 127 height 19
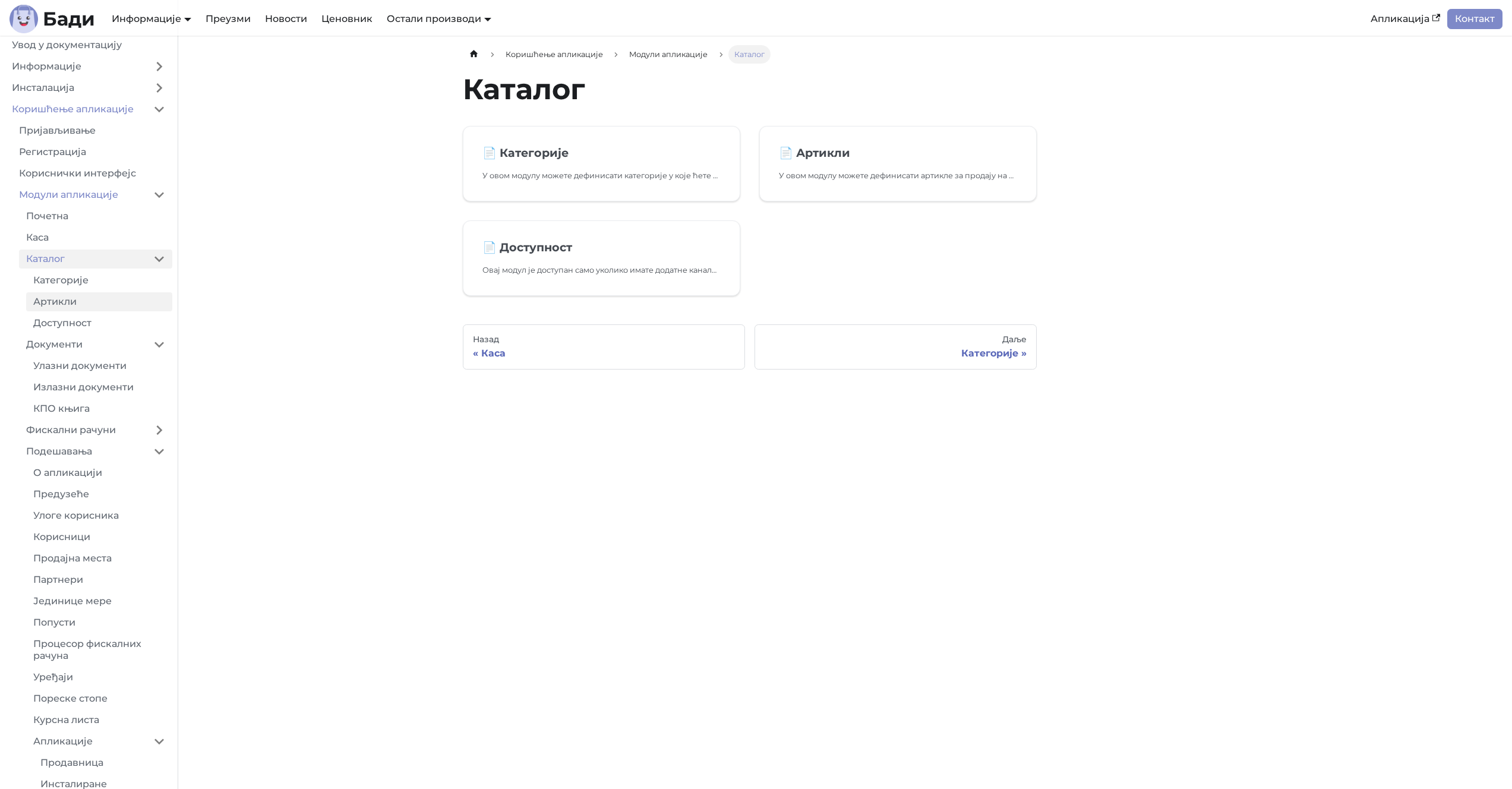
click at [94, 304] on link "Артикли" at bounding box center [99, 302] width 146 height 19
